Goal: Check status

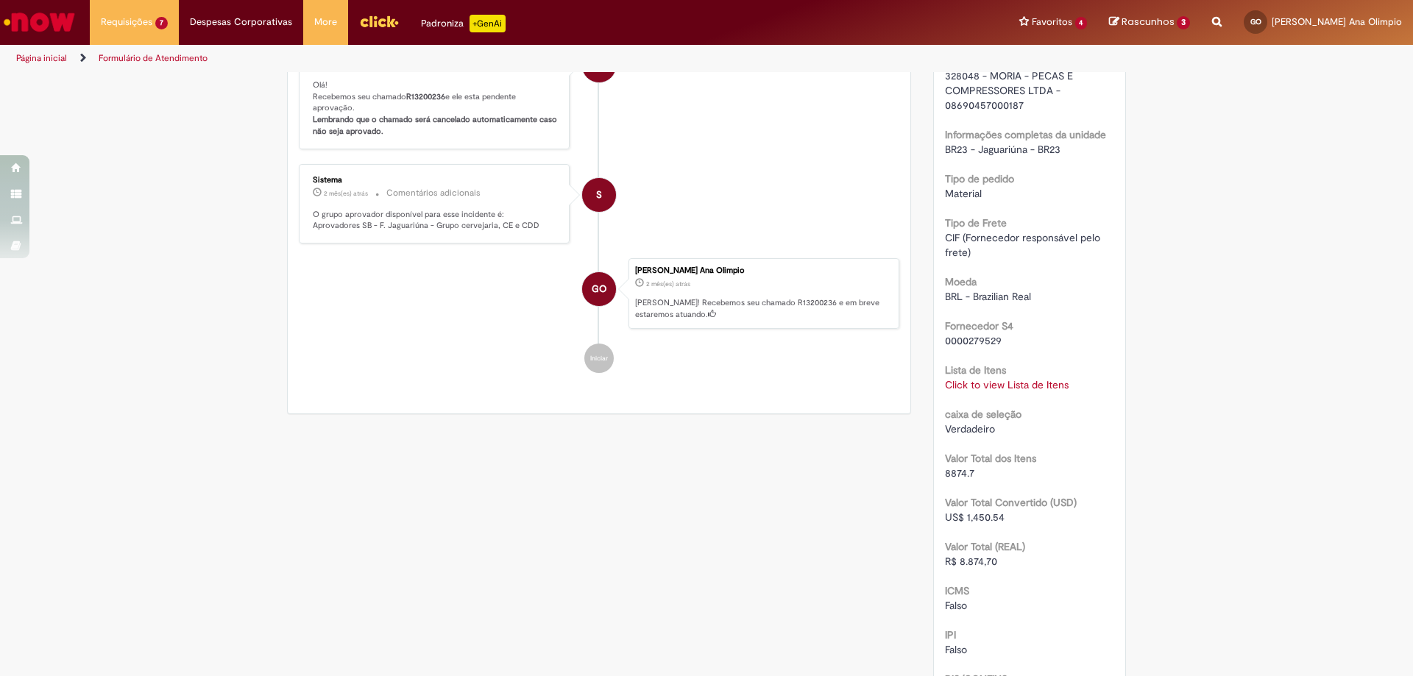
scroll to position [1336, 0]
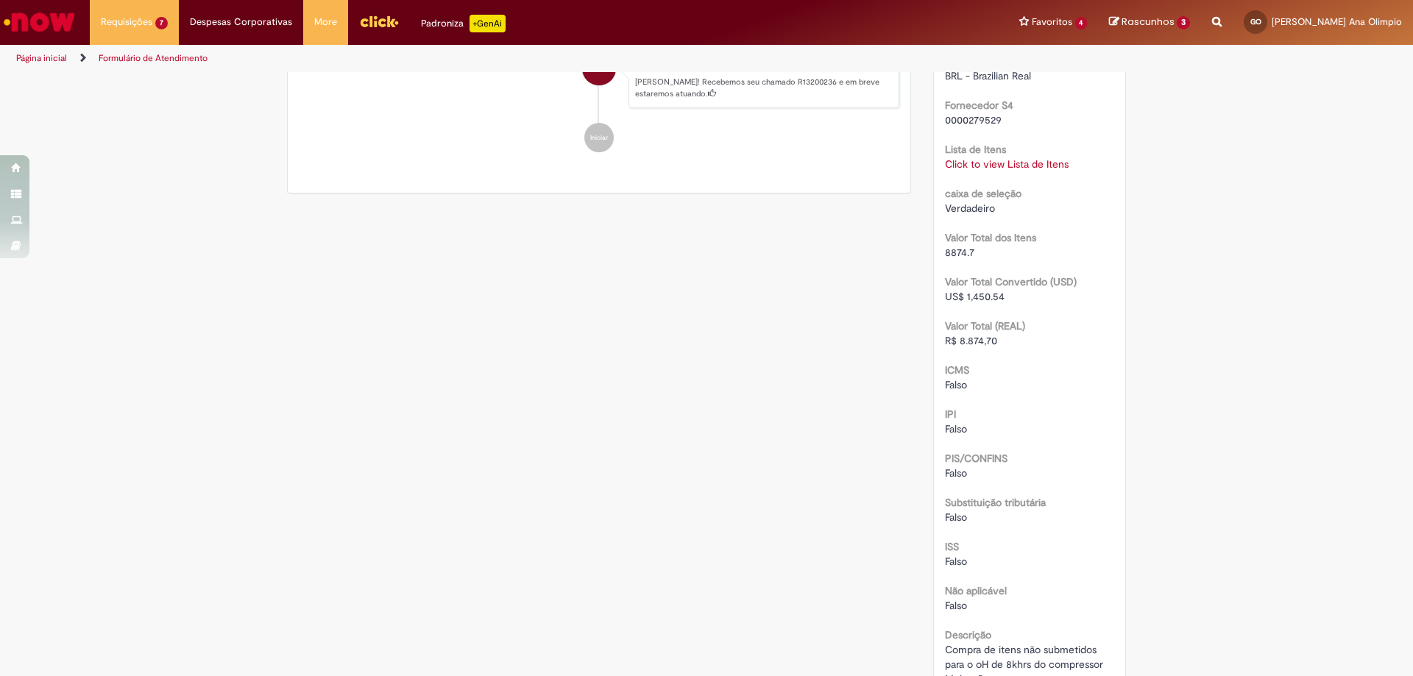
click at [1000, 171] on link "Click to view Lista de Itens" at bounding box center [1007, 163] width 124 height 13
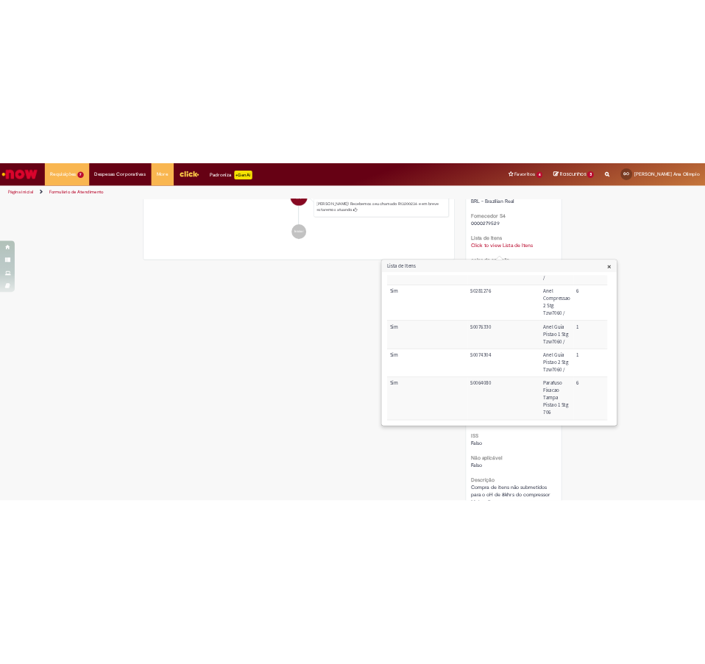
scroll to position [0, 0]
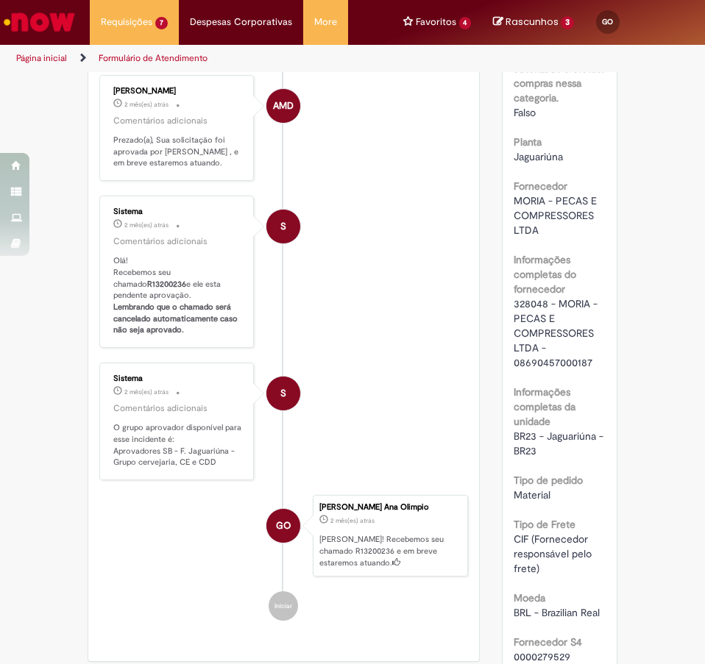
click at [349, 300] on li "S Sistema 2 mês(es) atrás 2 meses atrás Comentários adicionais Olá! Recebemos s…" at bounding box center [283, 272] width 369 height 152
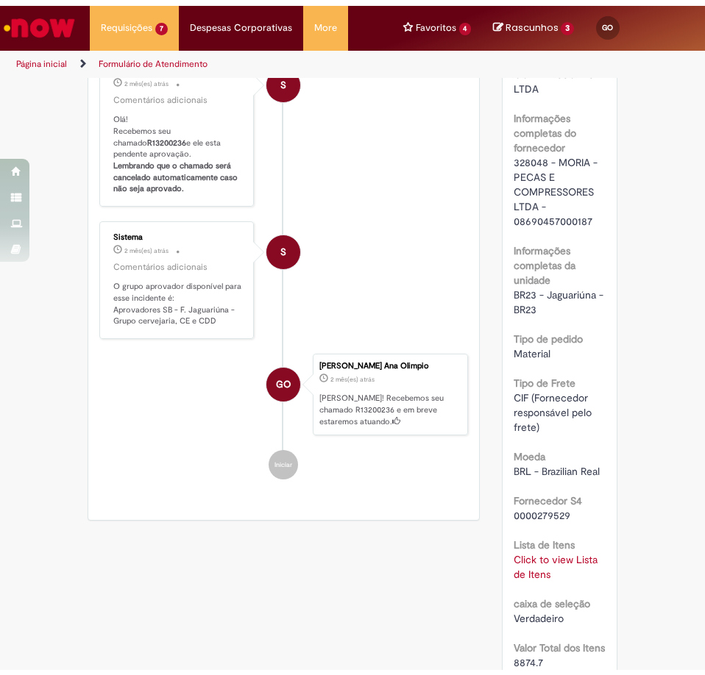
scroll to position [1630, 0]
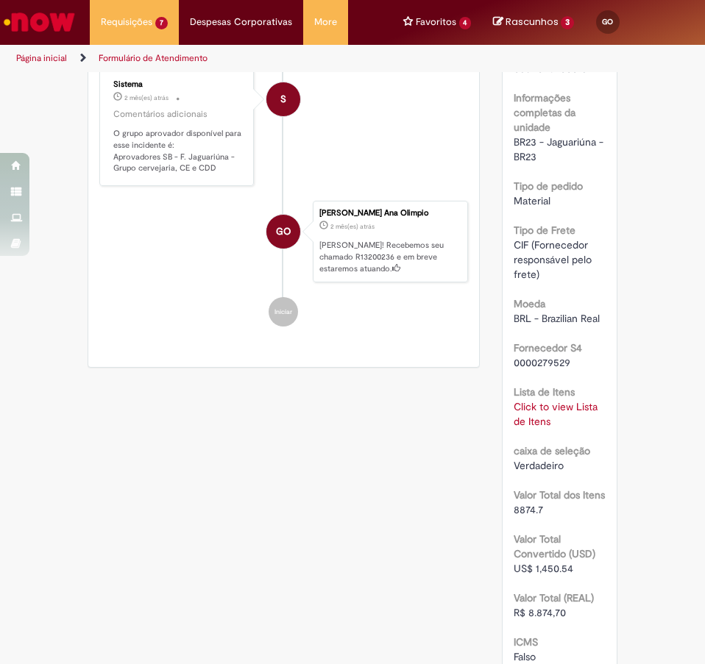
click at [529, 407] on link "Click to view Lista de Itens" at bounding box center [556, 414] width 84 height 28
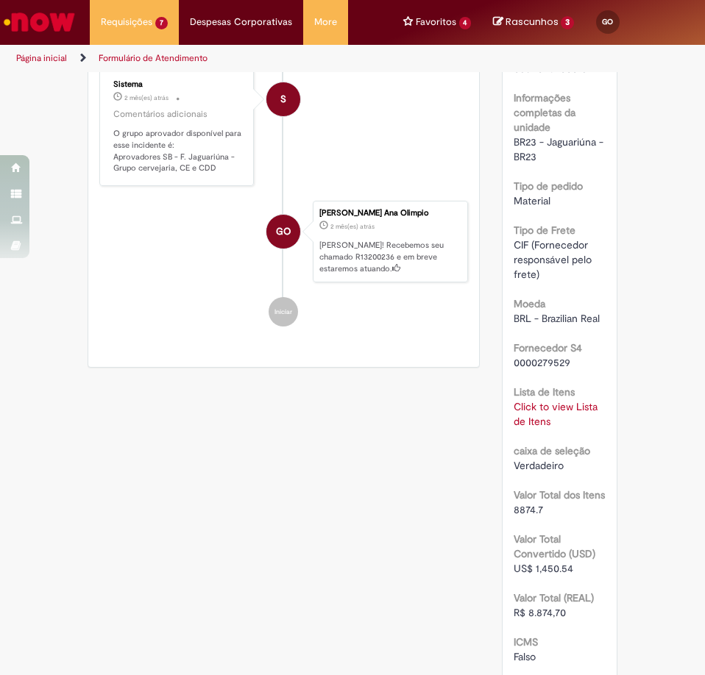
click at [519, 404] on link "Click to view Lista de Itens" at bounding box center [556, 414] width 84 height 28
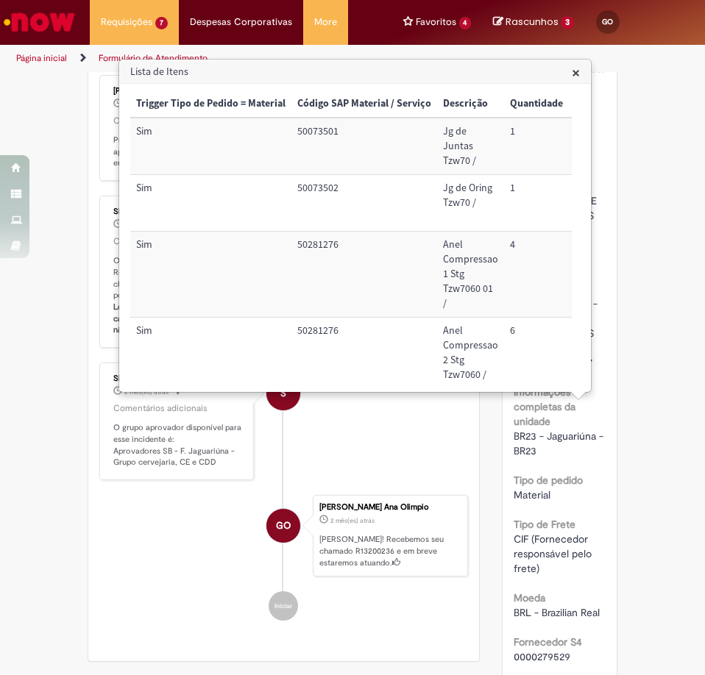
scroll to position [1041, 0]
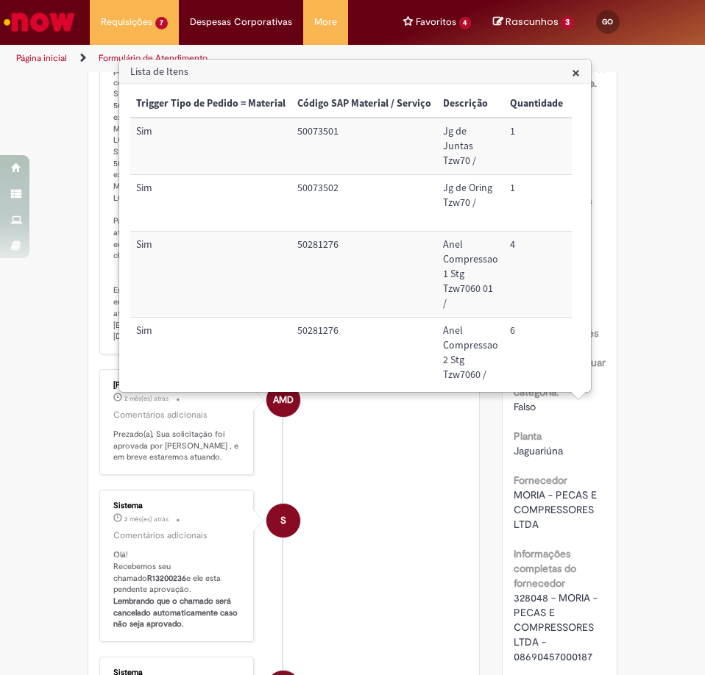
click at [578, 71] on span "×" at bounding box center [576, 73] width 8 height 20
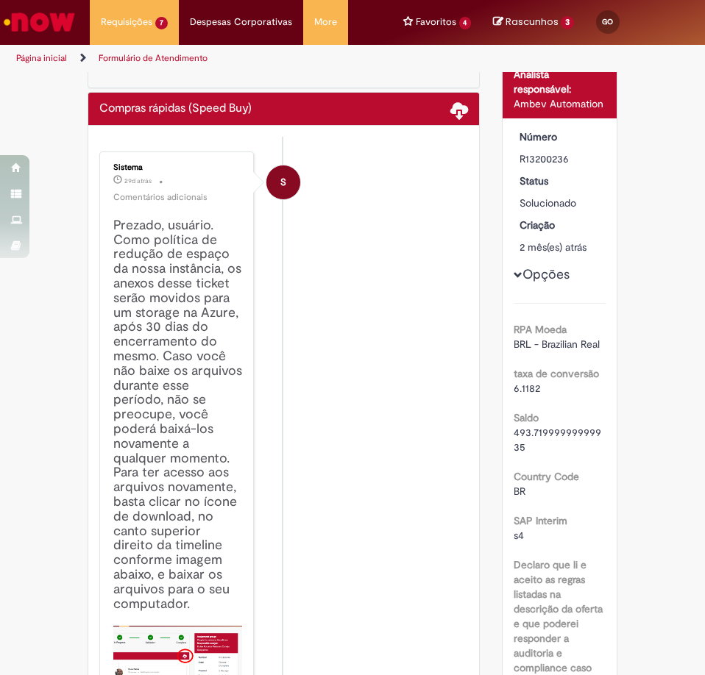
scroll to position [0, 0]
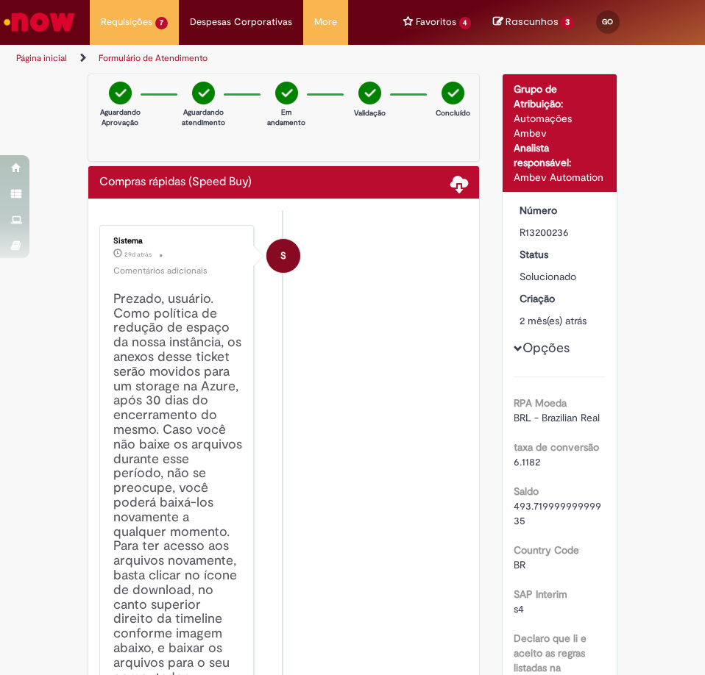
click at [384, 287] on li "S Sistema 29d atrás 29 dias atrás Comentários adicionais Prezado, usuário. Como…" at bounding box center [283, 545] width 369 height 640
drag, startPoint x: 624, startPoint y: 2, endPoint x: 75, endPoint y: 525, distance: 757.8
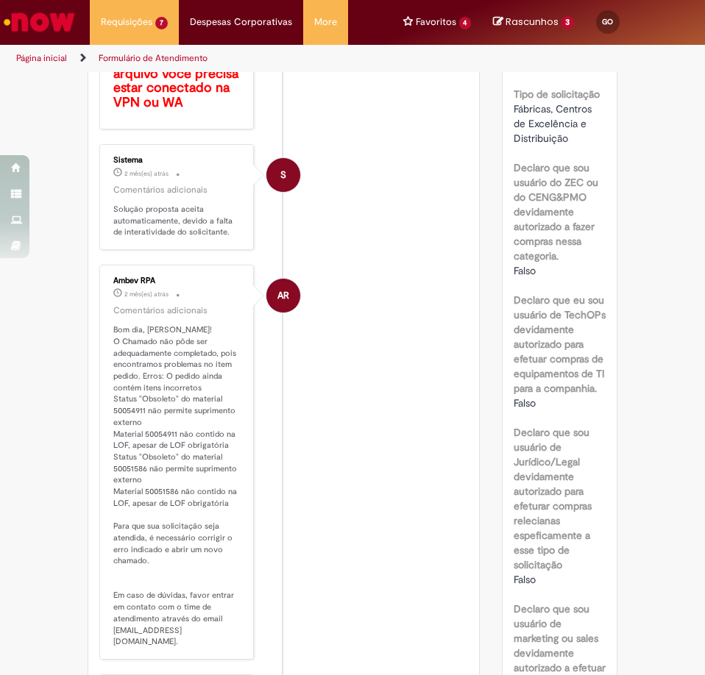
scroll to position [809, 0]
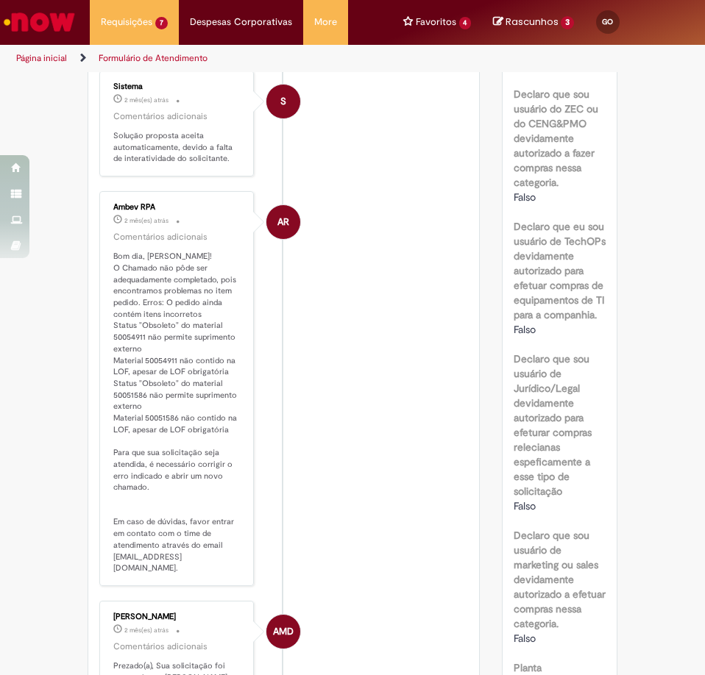
click at [135, 276] on p "Bom dia, Gabriel! O Chamado não pôde ser adequadamente completado, pois encontr…" at bounding box center [177, 413] width 129 height 324
drag, startPoint x: 107, startPoint y: 244, endPoint x: 144, endPoint y: 304, distance: 70.4
click at [122, 266] on div "Ambev RPA 2 mês(es) atrás 2 meses atrás Comentários adicionais Bom dia, Gabriel…" at bounding box center [177, 389] width 146 height 386
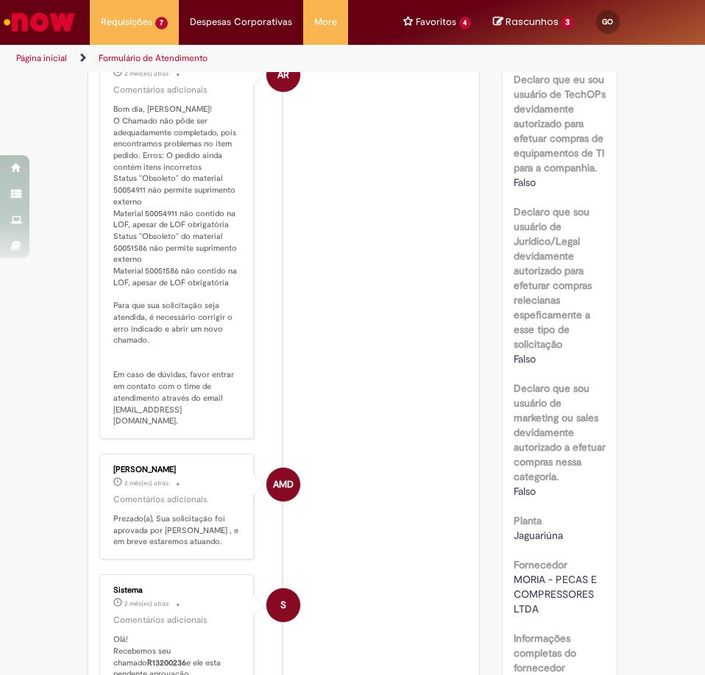
click at [318, 344] on li "AR Ambev RPA 2 mês(es) atrás 2 meses atrás Comentários adicionais Bom dia, Gabr…" at bounding box center [283, 241] width 369 height 395
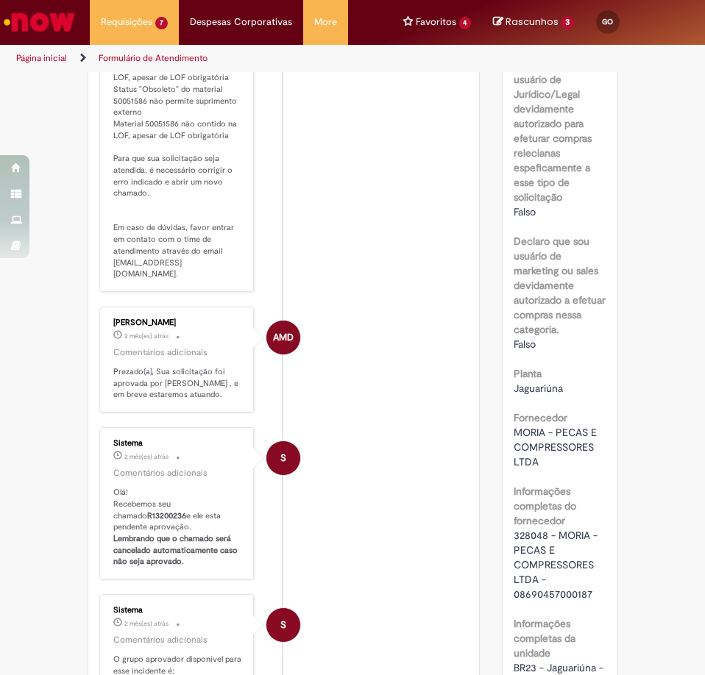
click at [351, 373] on li "AMD Alex Marcelino de Oliveira 2 mês(es) atrás 2 meses atrás Comentários adicio…" at bounding box center [283, 360] width 369 height 106
